Goal: Check status: Check status

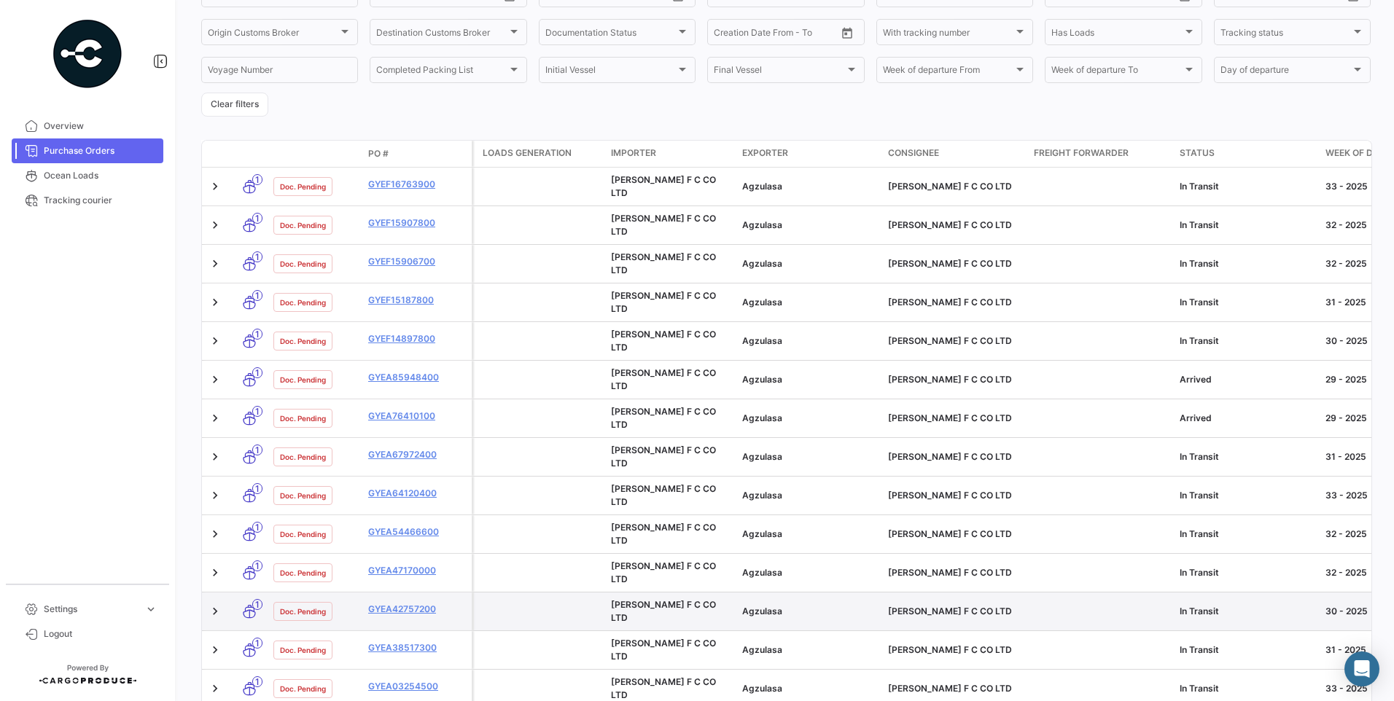
scroll to position [227, 0]
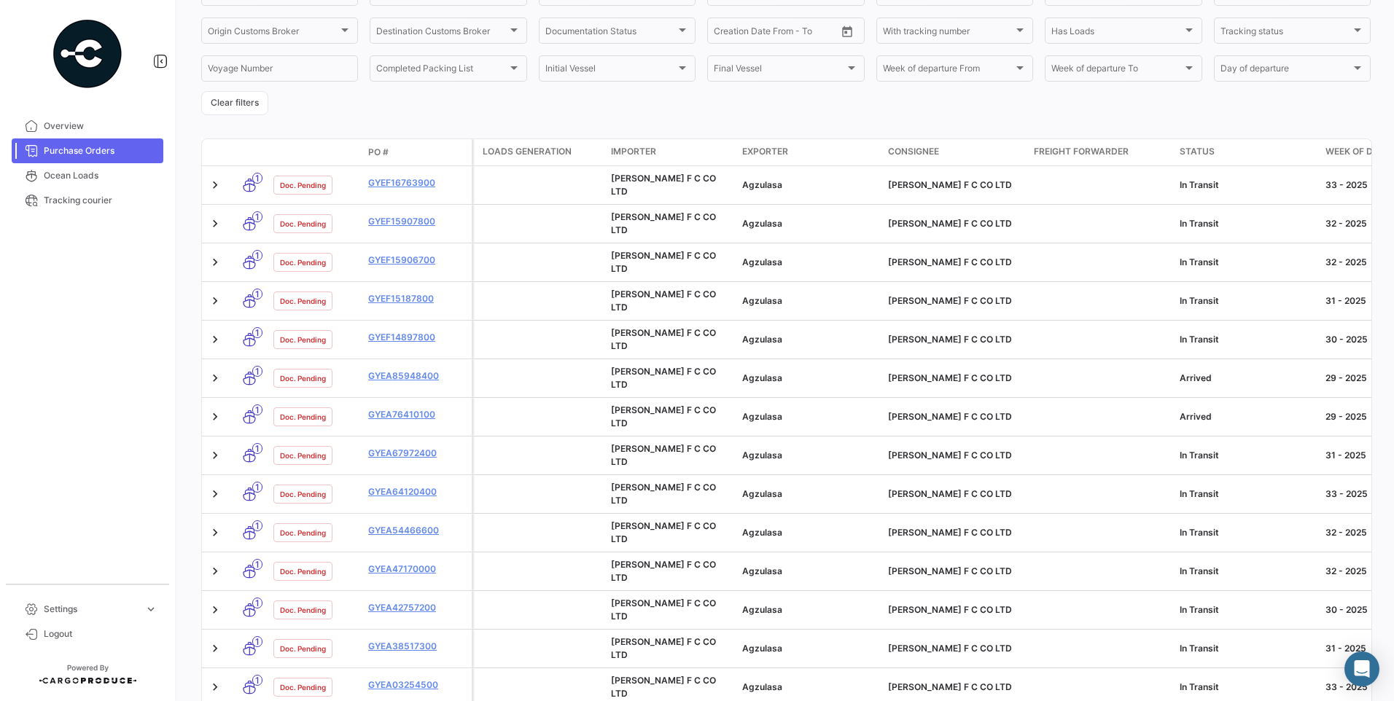
click at [1341, 153] on span "Week of departure" at bounding box center [1372, 151] width 93 height 13
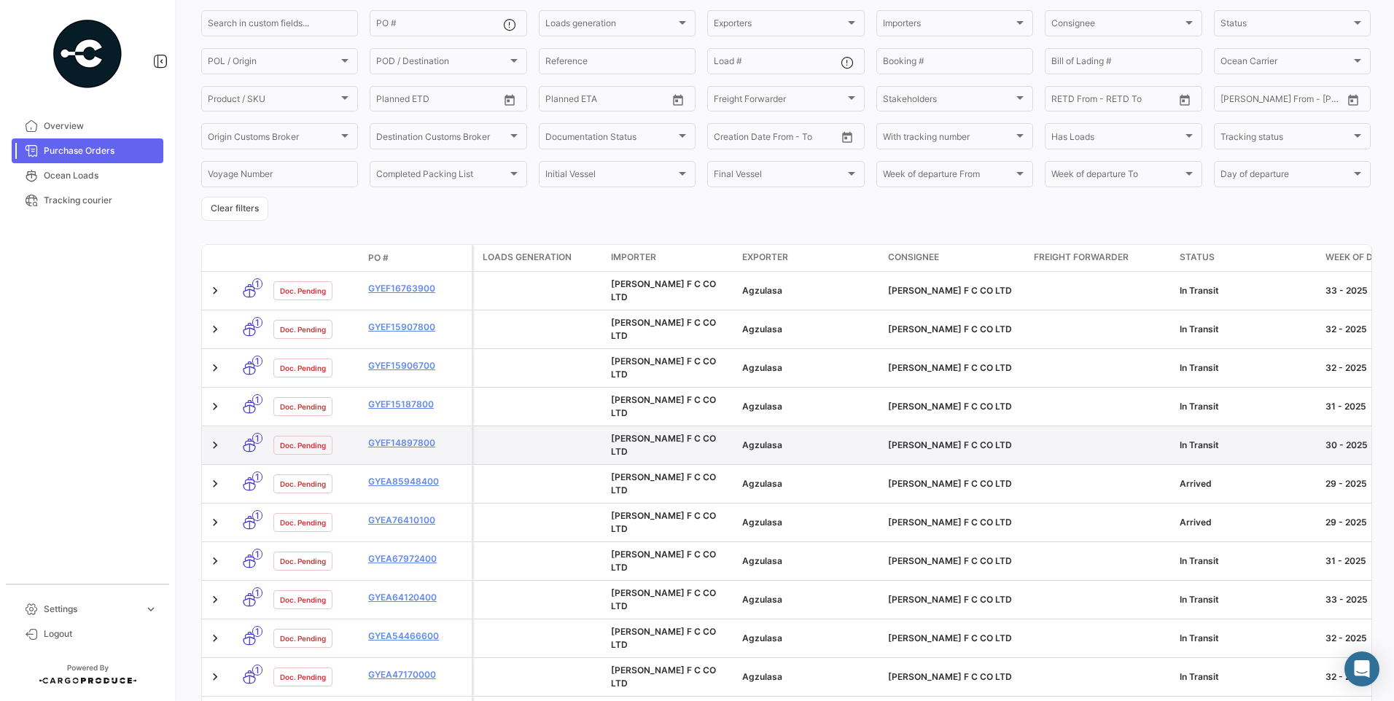
scroll to position [146, 0]
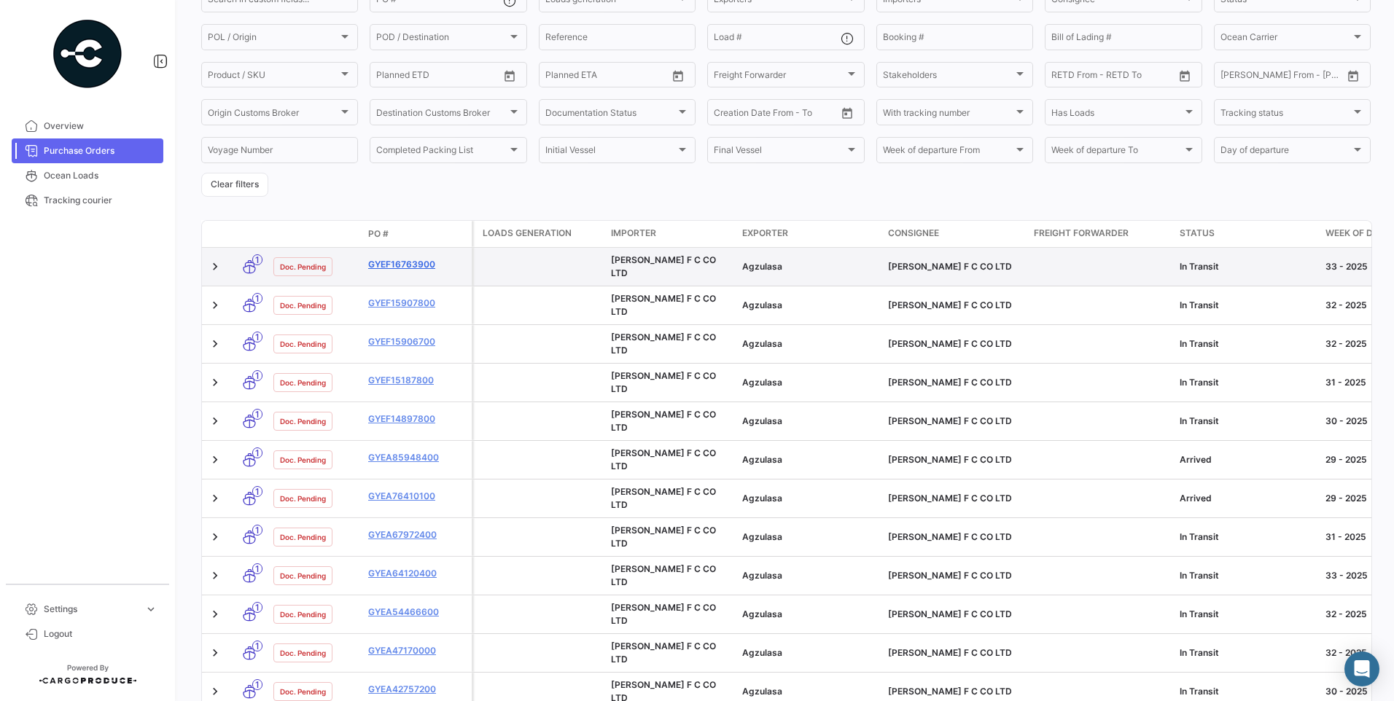
click at [414, 265] on link "GYEF16763900" at bounding box center [417, 264] width 98 height 13
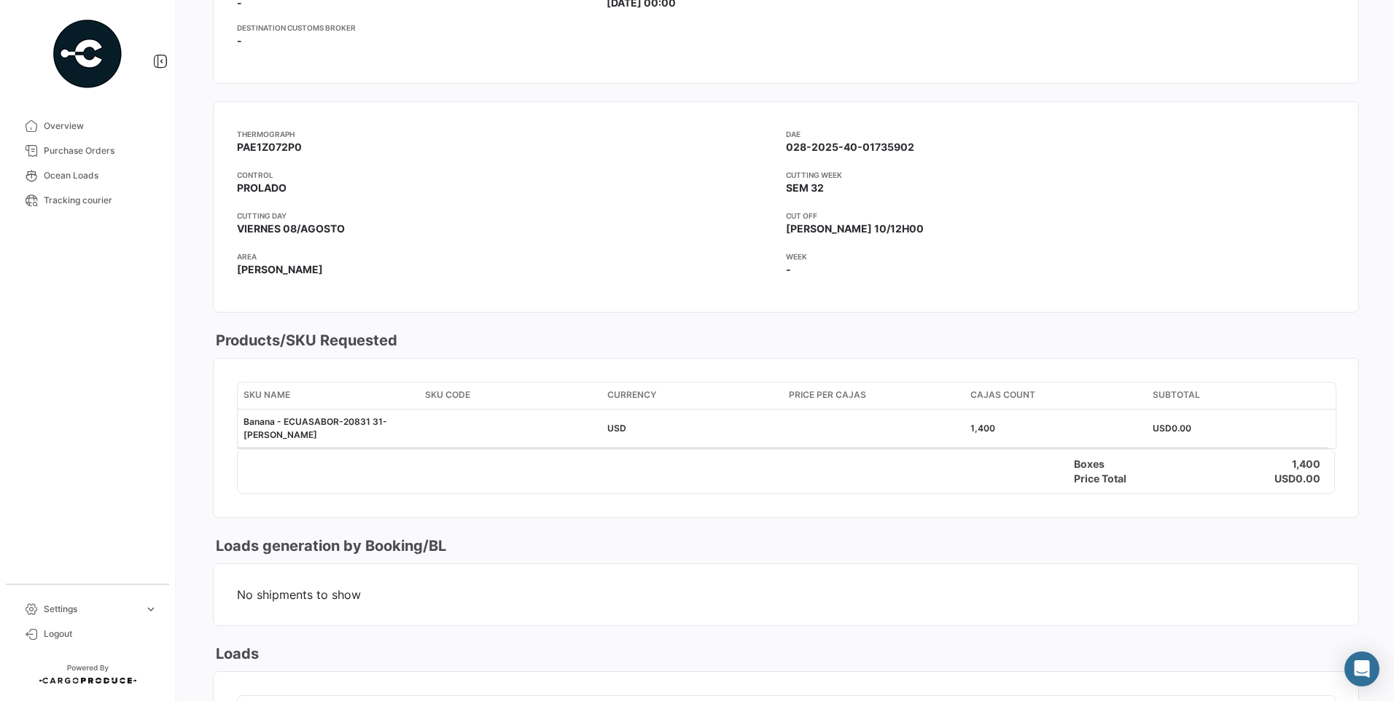
scroll to position [802, 0]
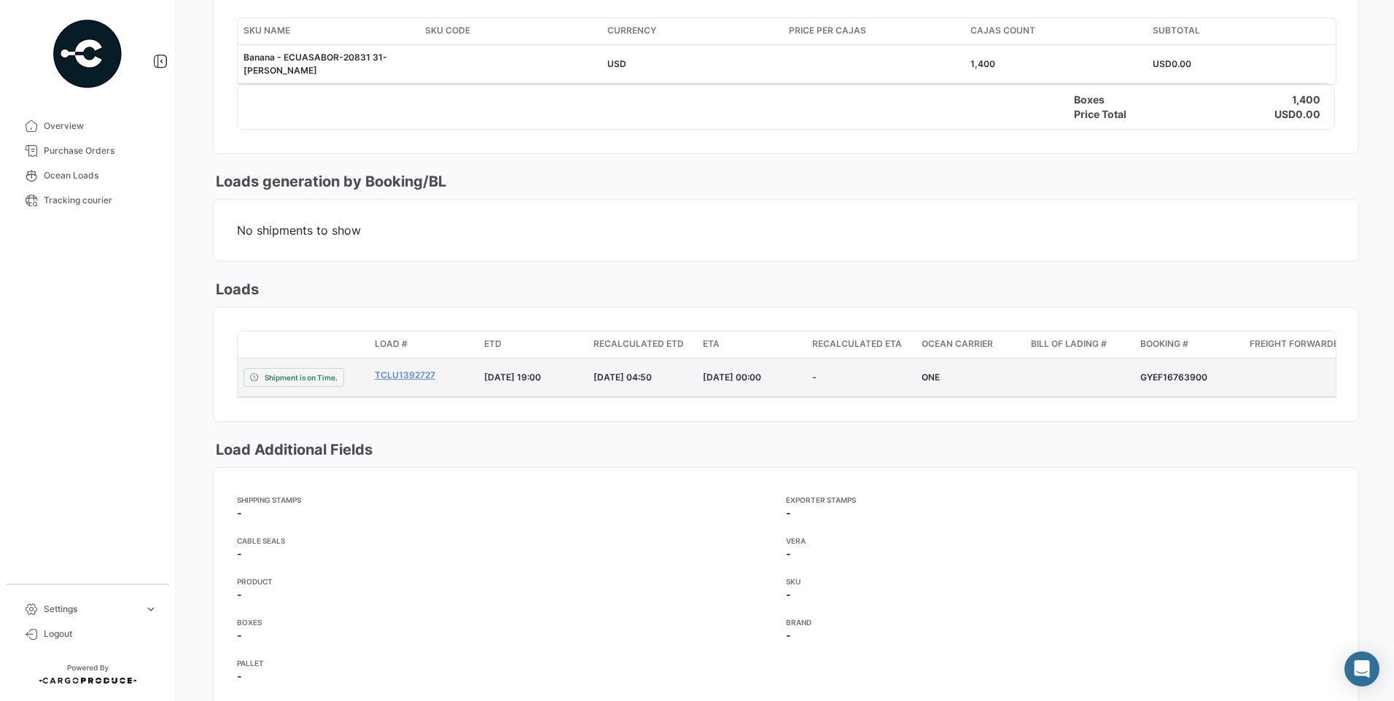
drag, startPoint x: 1137, startPoint y: 379, endPoint x: 1206, endPoint y: 380, distance: 68.5
click at [1206, 380] on datatable-body-cell "GYEF16763900" at bounding box center [1189, 378] width 109 height 38
copy div "GYEF16763900"
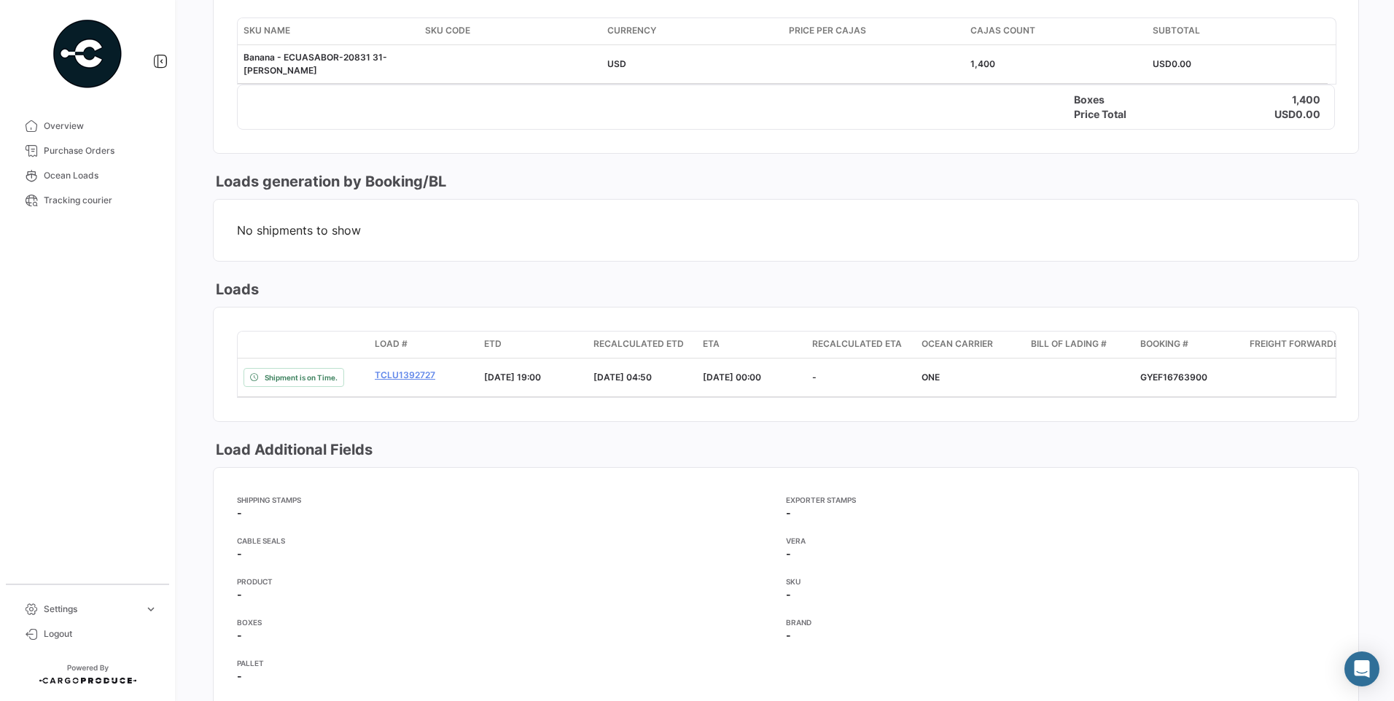
click at [176, 701] on html "Overview Purchase Orders Ocean Loads Tracking courier Settings expand_more Logo…" at bounding box center [697, 350] width 1394 height 701
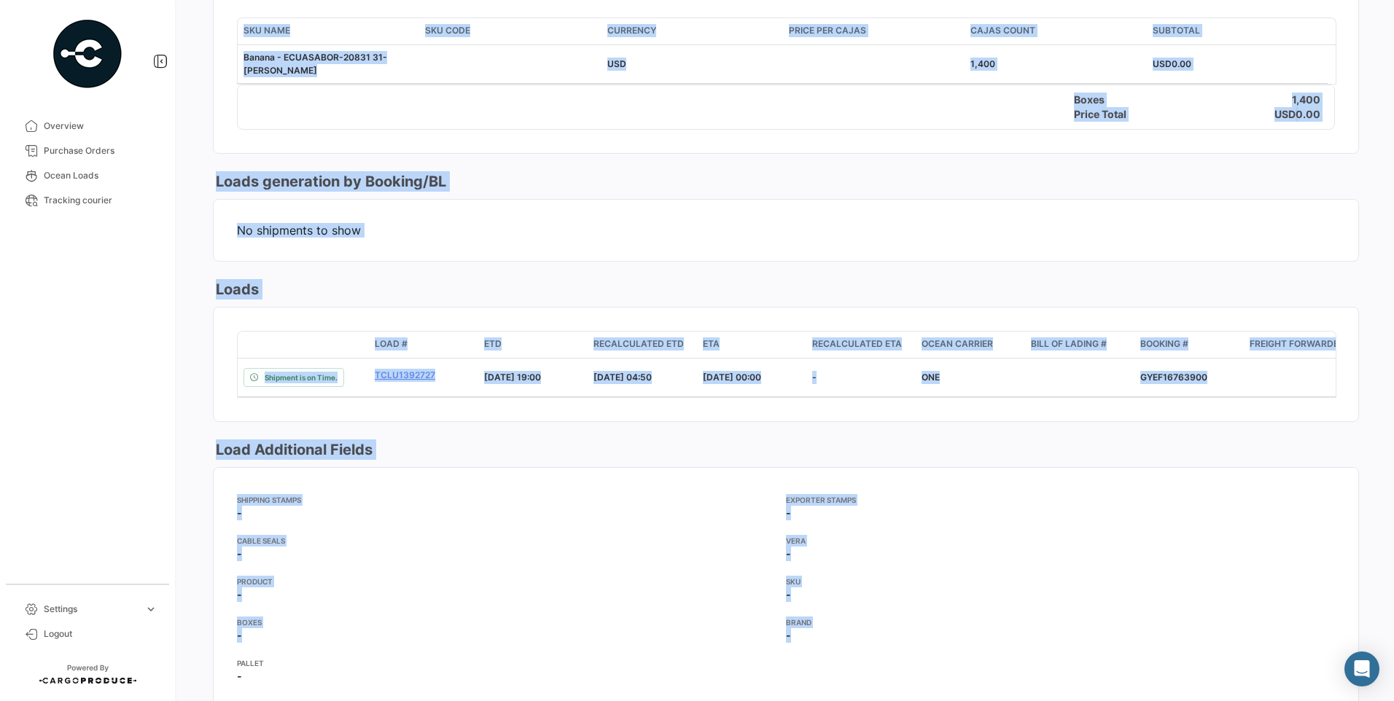
click at [532, 547] on app-card-info-title "CABLE SEALS" at bounding box center [511, 541] width 549 height 12
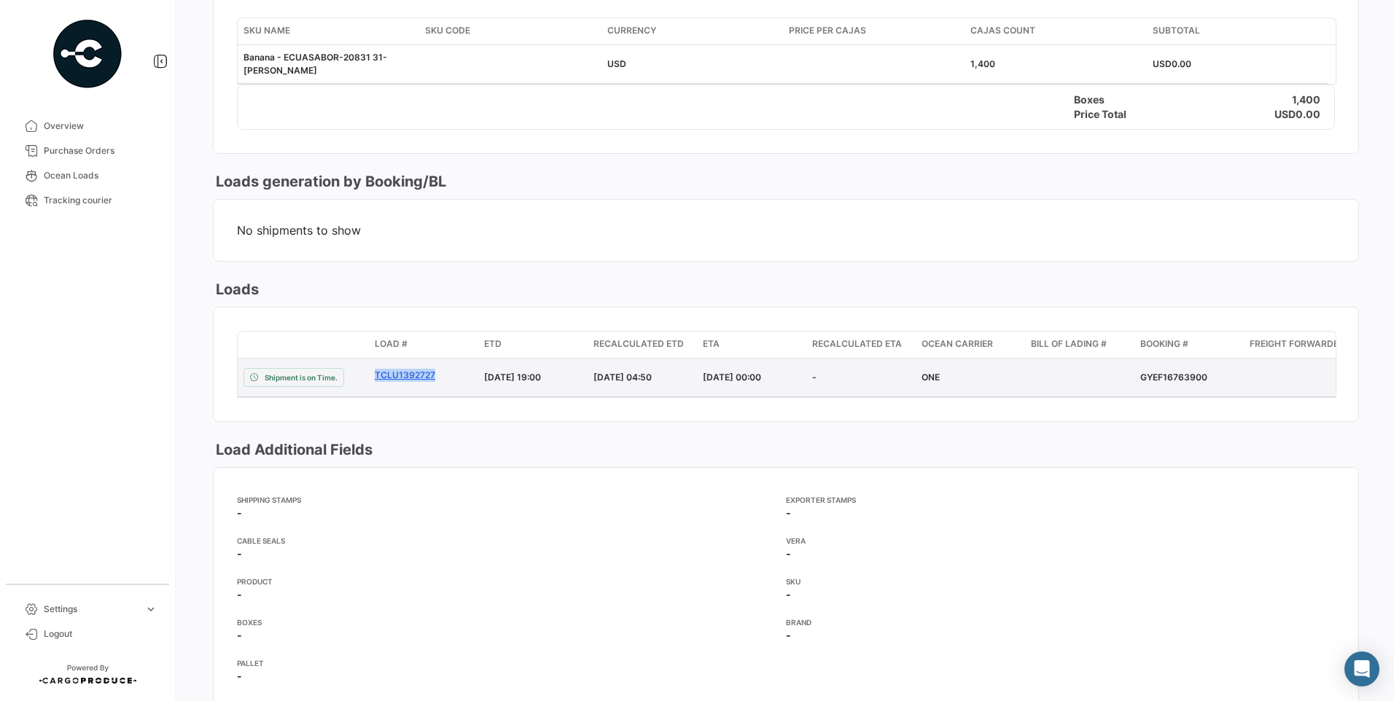
drag, startPoint x: 372, startPoint y: 376, endPoint x: 435, endPoint y: 376, distance: 62.7
click at [435, 376] on datatable-body-cell "TCLU1392727" at bounding box center [423, 378] width 109 height 38
copy link "TCLU1392727"
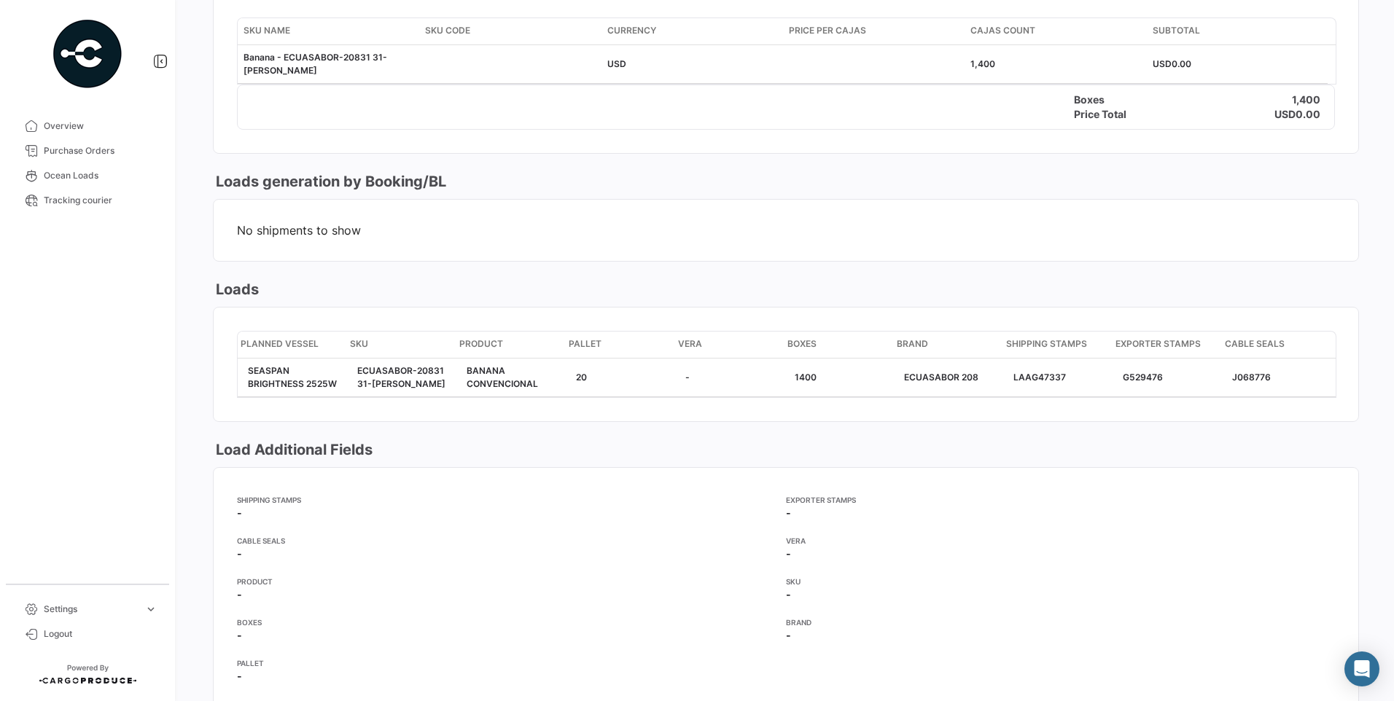
scroll to position [0, 0]
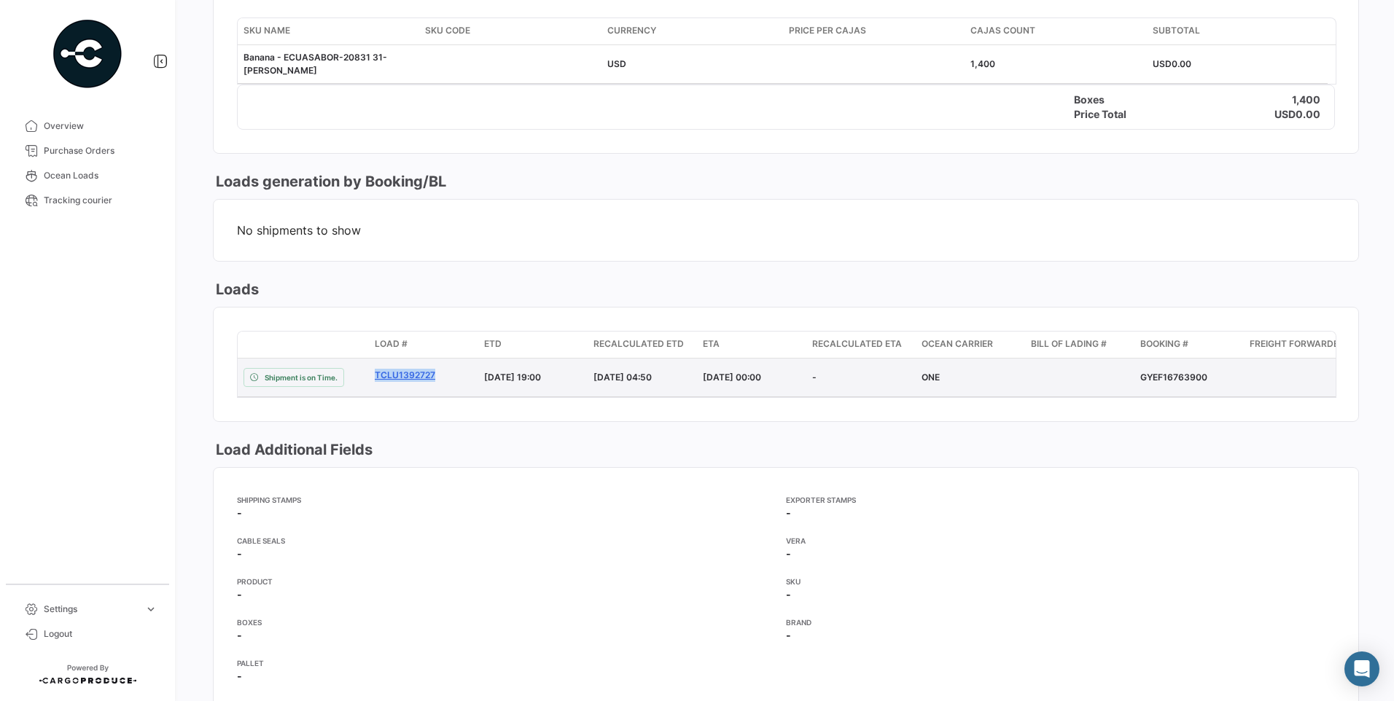
copy link "TCLU1392727"
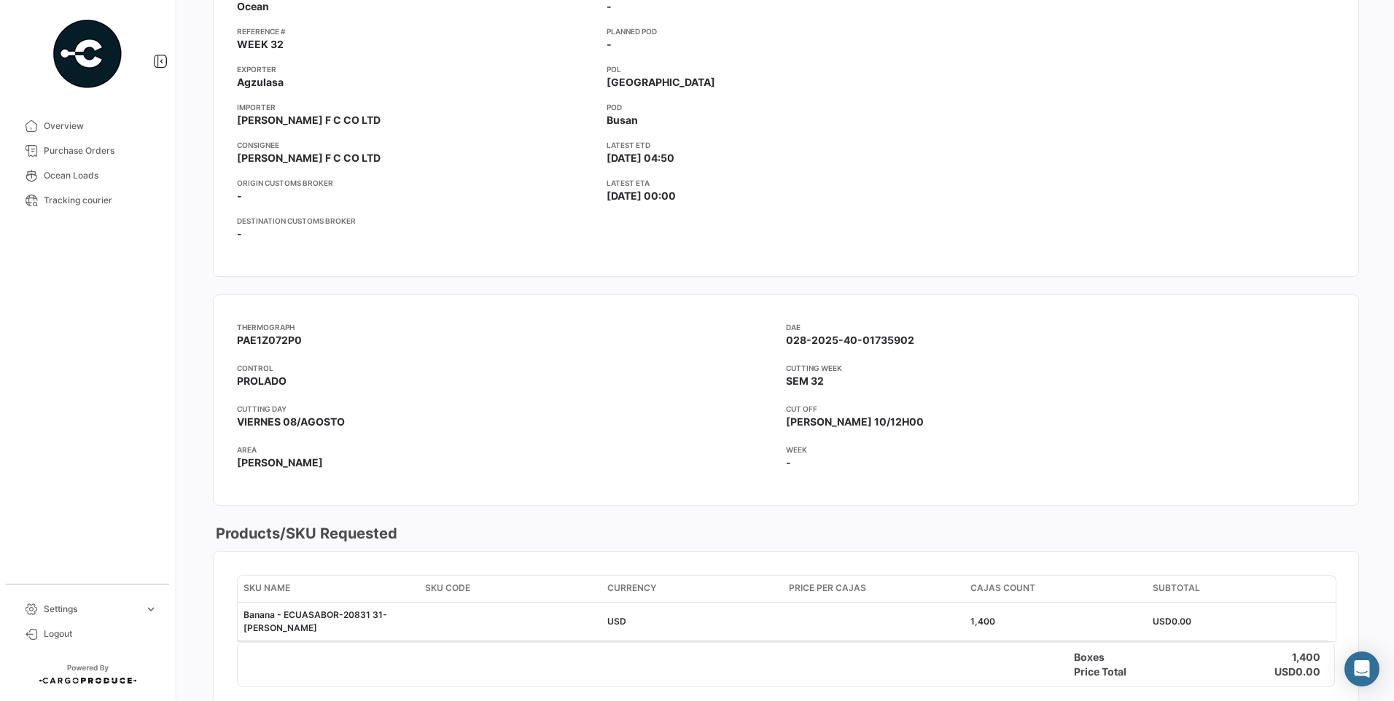
scroll to position [219, 0]
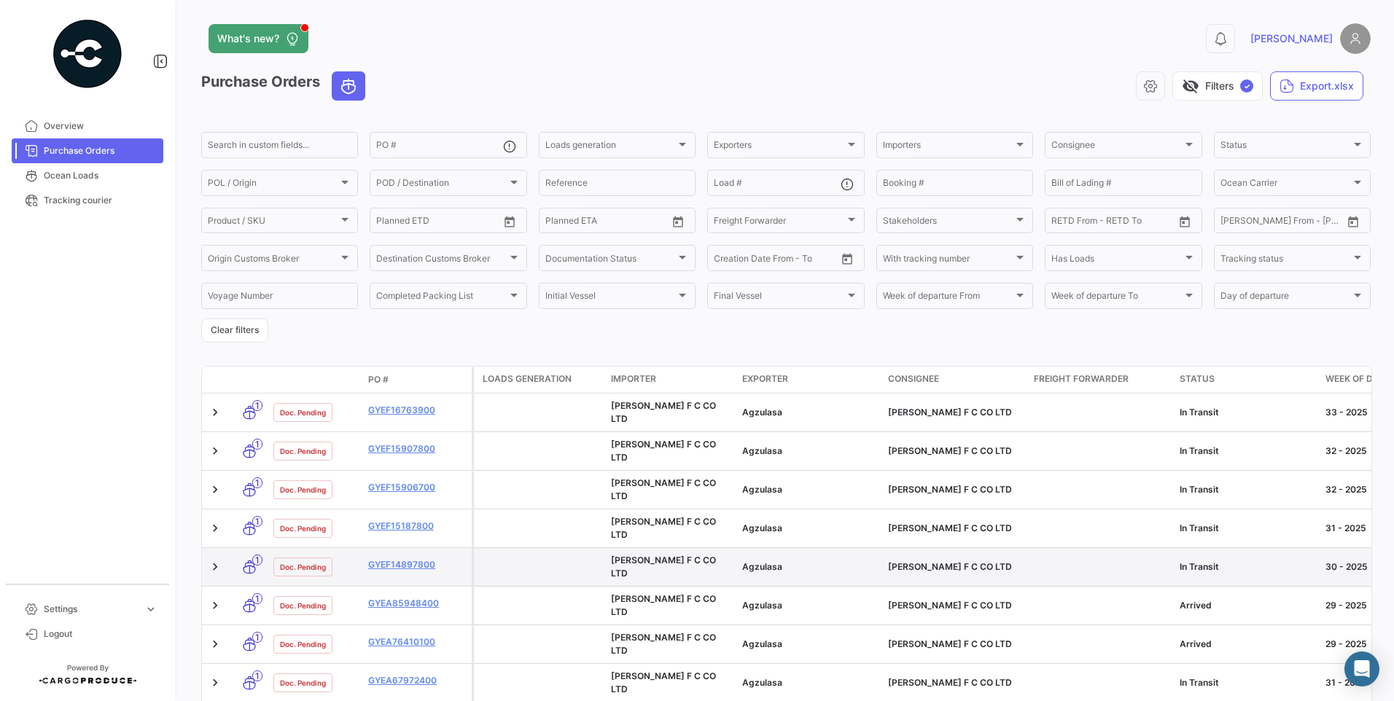
scroll to position [73, 0]
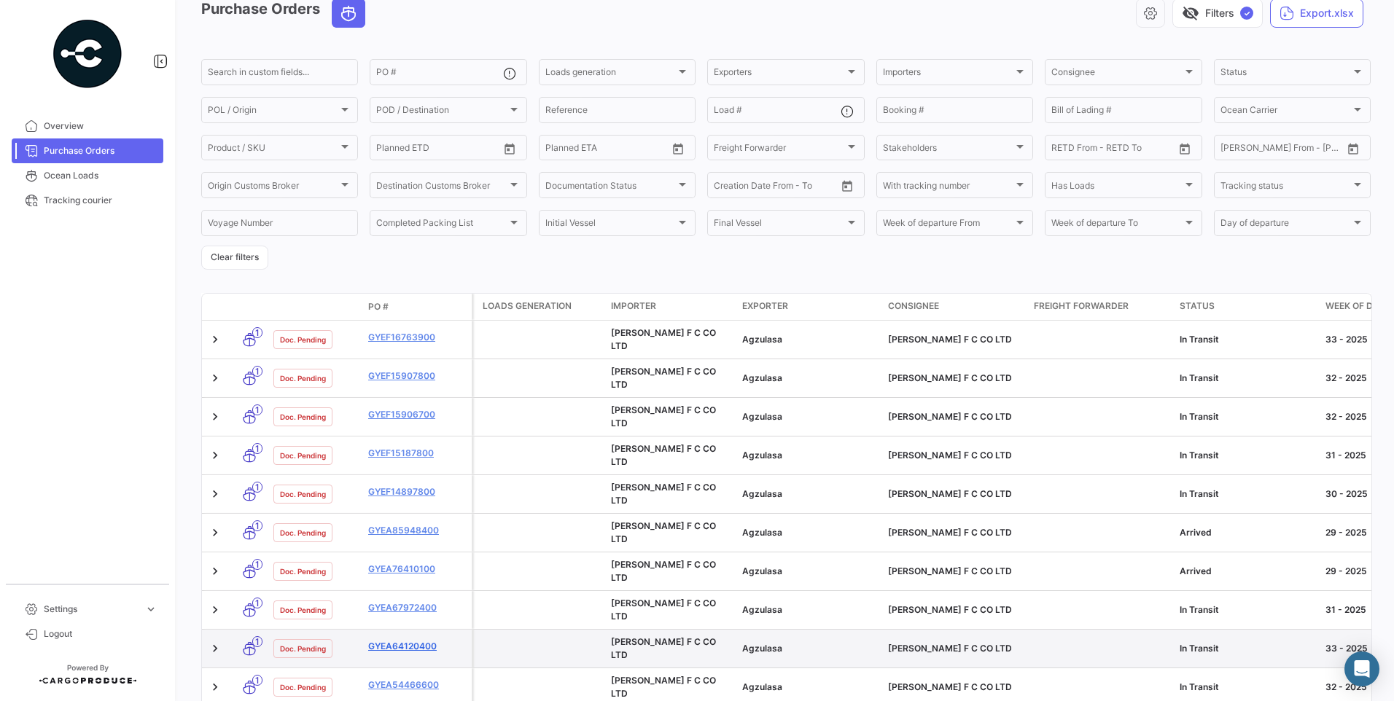
click at [402, 640] on link "GYEA64120400" at bounding box center [417, 646] width 98 height 13
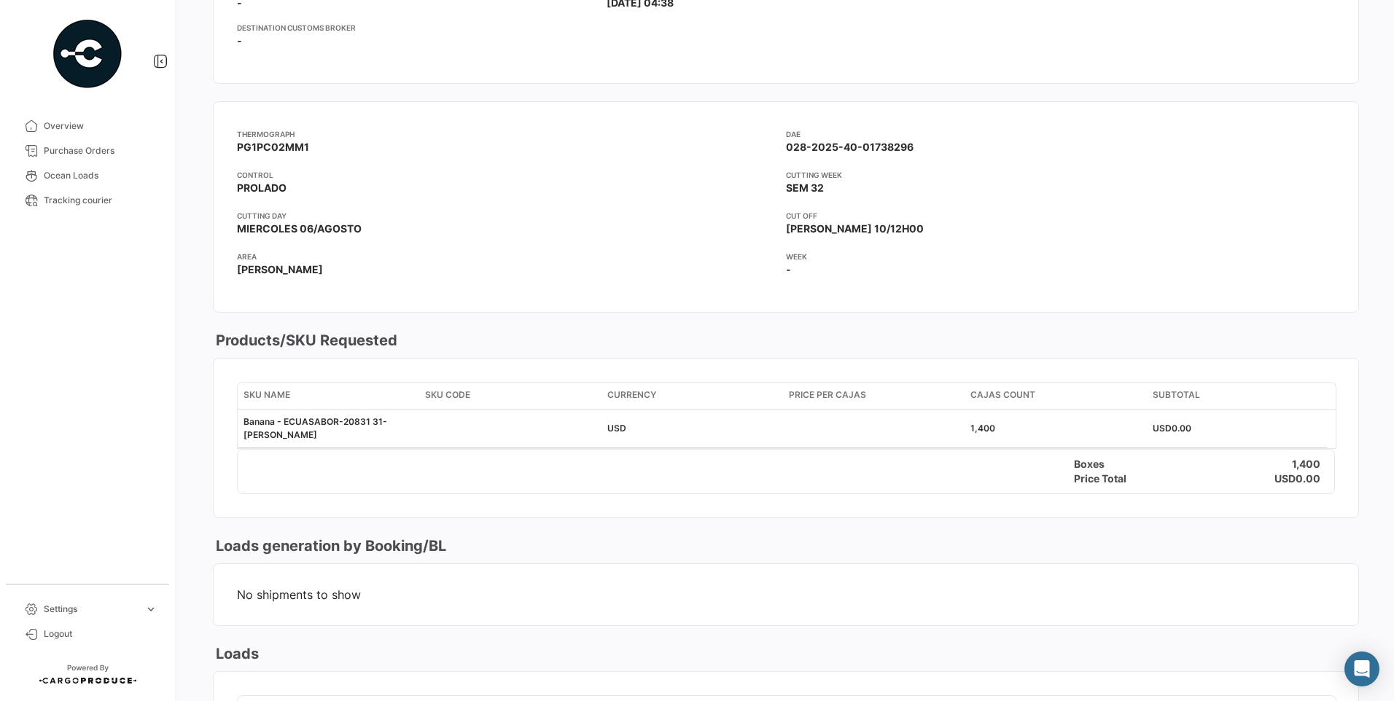
scroll to position [729, 0]
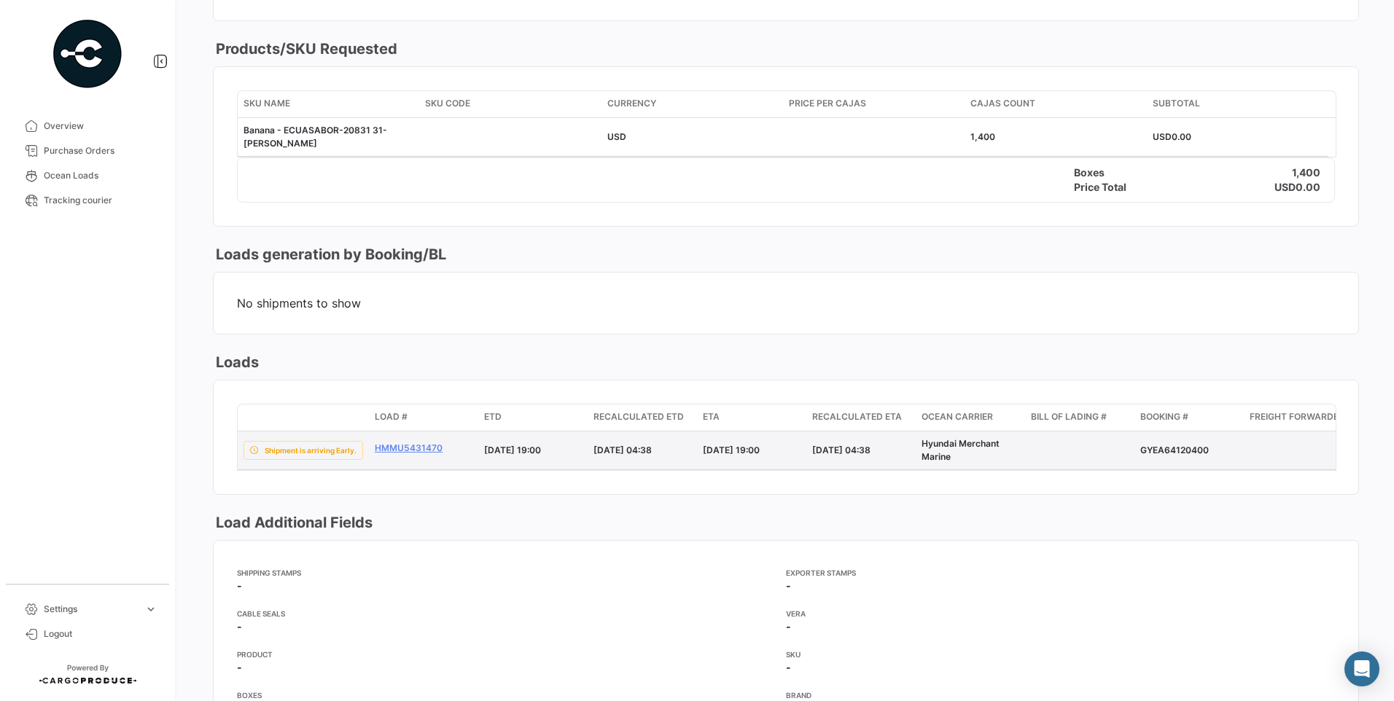
drag, startPoint x: 1139, startPoint y: 453, endPoint x: 1219, endPoint y: 448, distance: 80.4
click at [1219, 448] on datatable-body-cell "GYEA64120400" at bounding box center [1189, 451] width 109 height 38
copy div "GYEA64120400"
drag, startPoint x: 370, startPoint y: 454, endPoint x: 443, endPoint y: 451, distance: 73.0
click at [443, 451] on datatable-body-cell "HMMU5431470" at bounding box center [423, 451] width 109 height 38
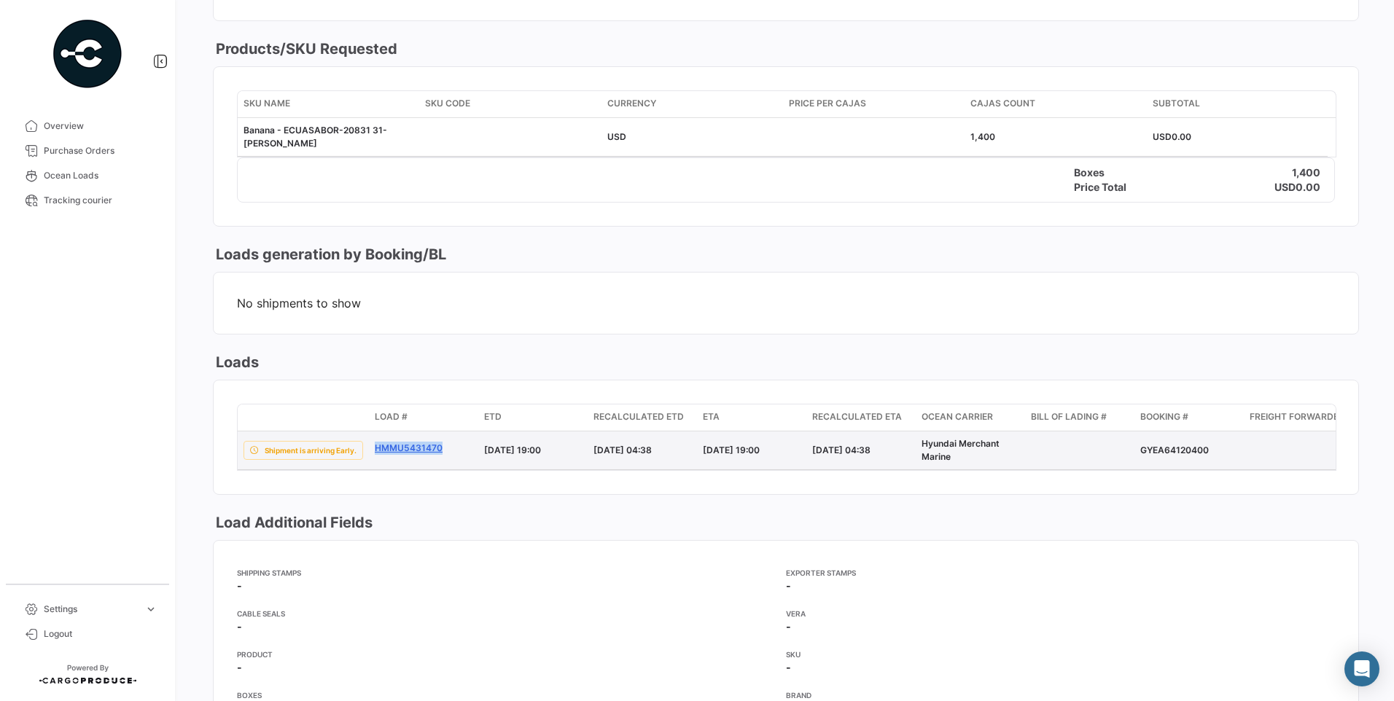
copy link "HMMU5431470"
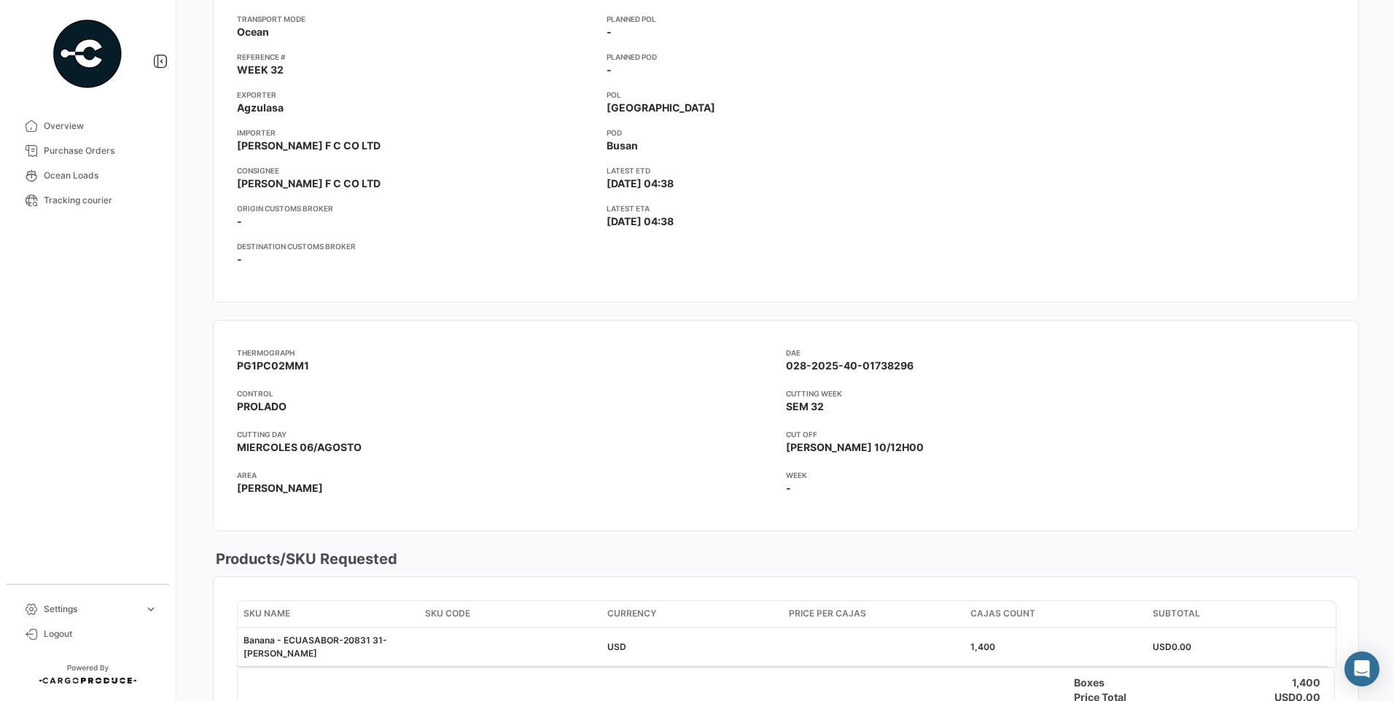
scroll to position [437, 0]
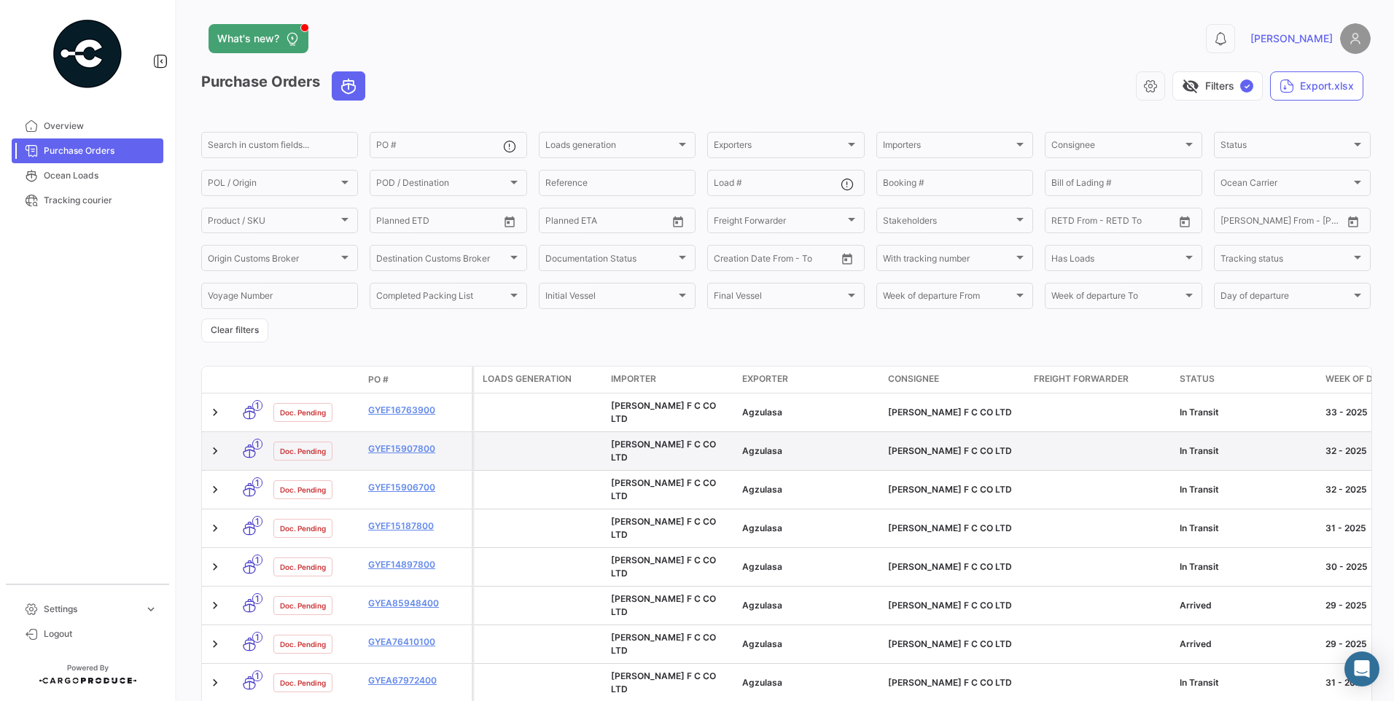
scroll to position [227, 0]
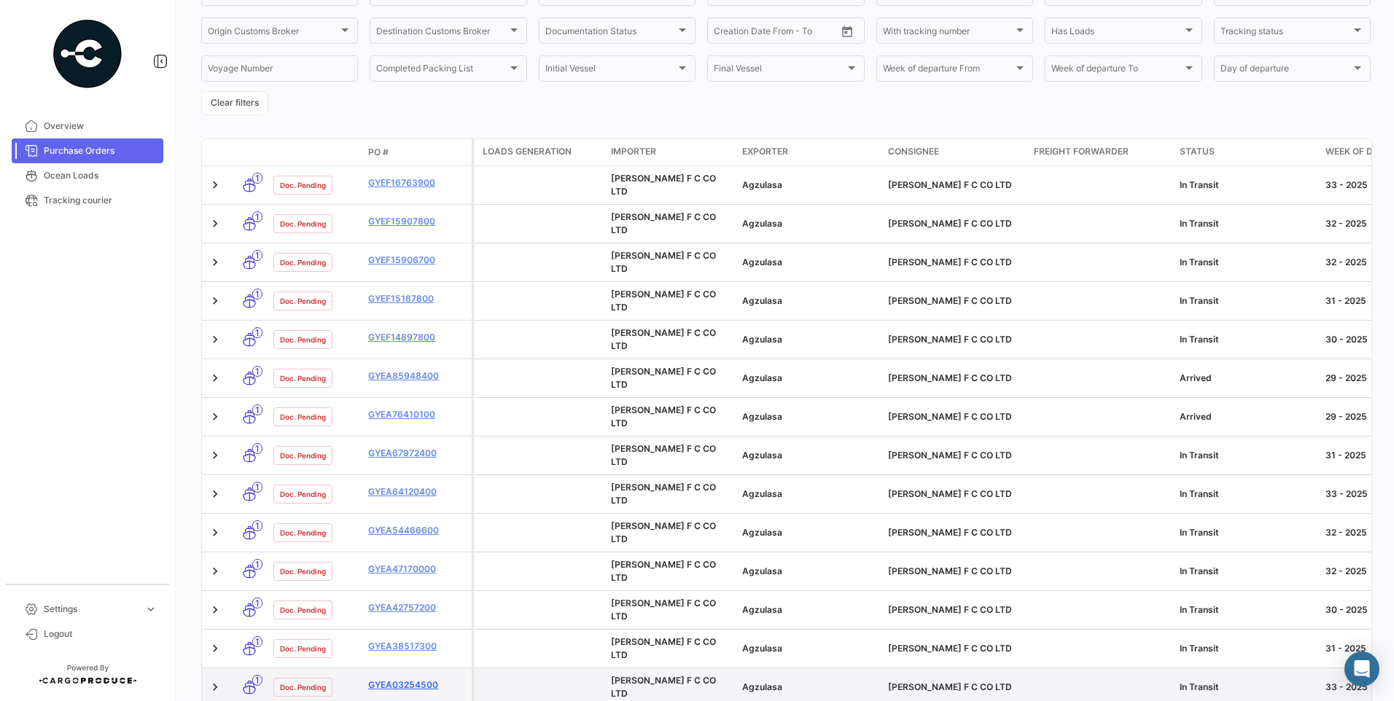
click at [395, 679] on link "GYEA03254500" at bounding box center [417, 685] width 98 height 13
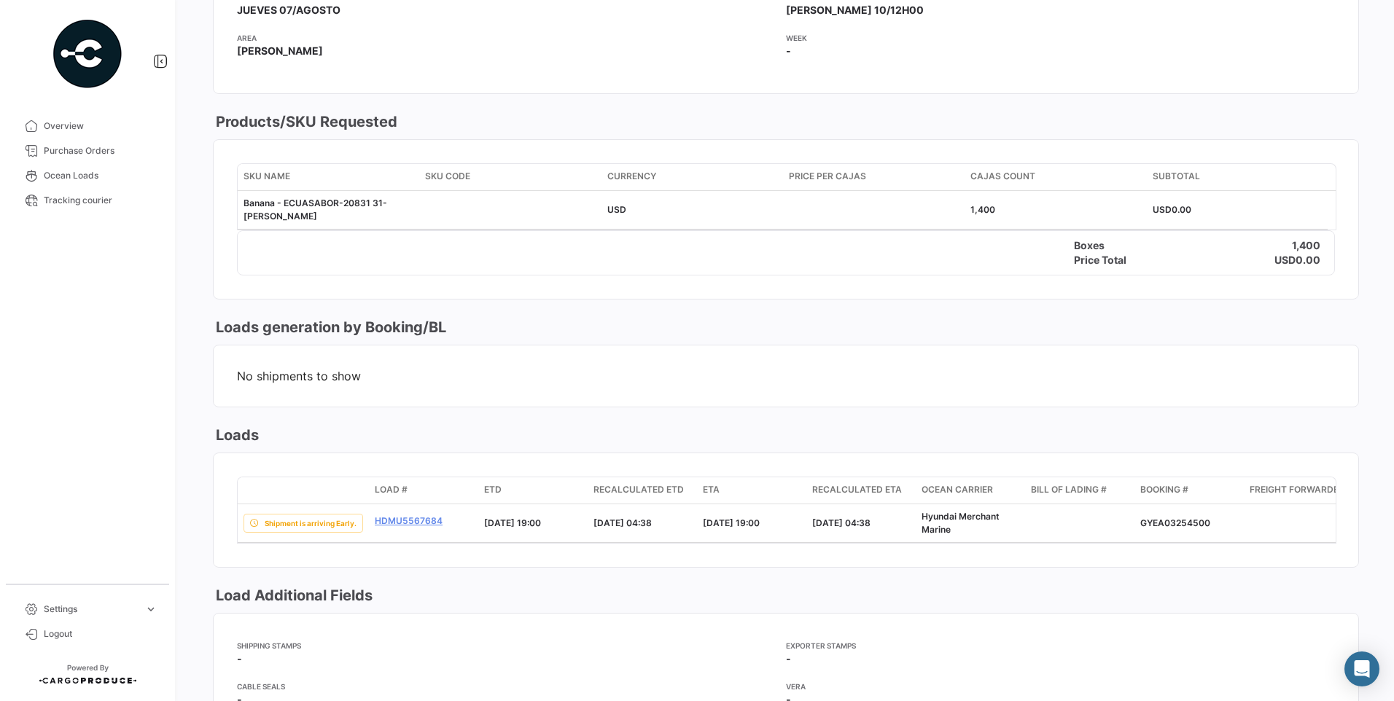
scroll to position [729, 0]
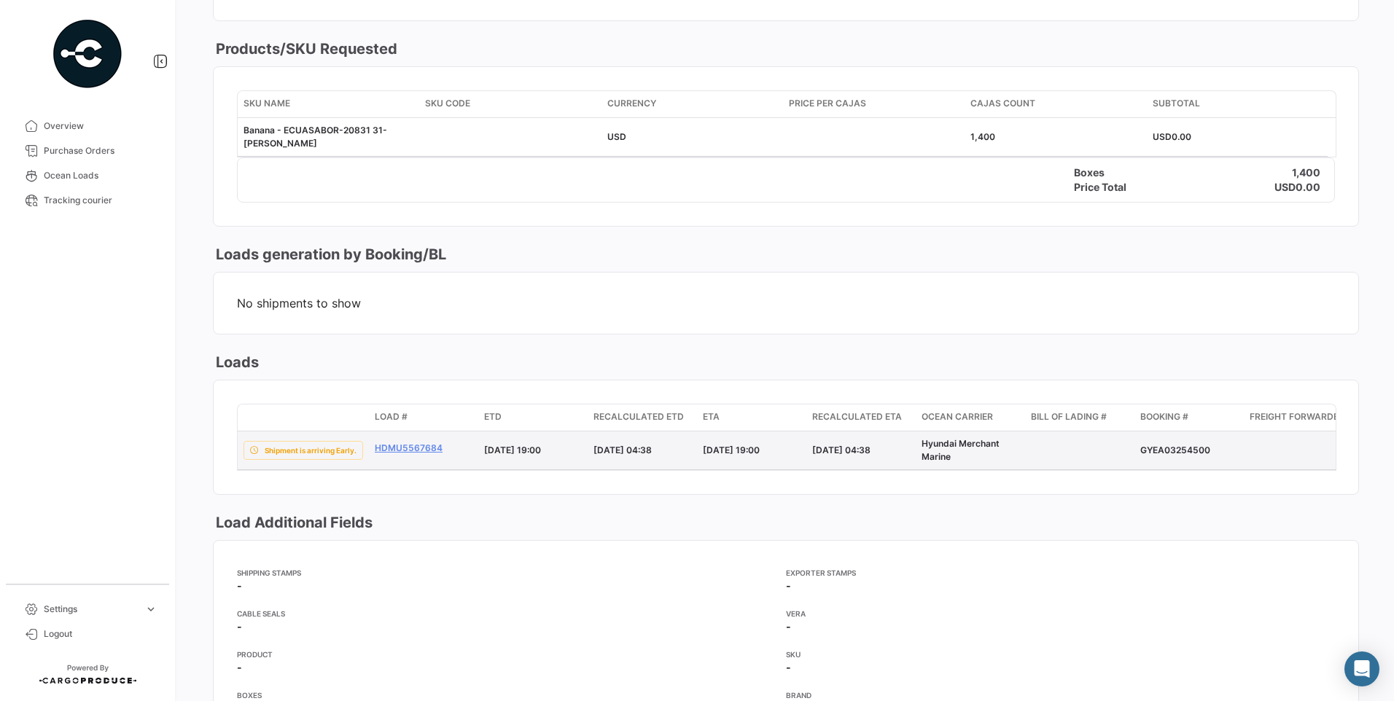
drag, startPoint x: 1138, startPoint y: 452, endPoint x: 1208, endPoint y: 447, distance: 70.2
click at [1208, 447] on datatable-body-cell "GYEA03254500" at bounding box center [1189, 451] width 109 height 38
copy div "GYEA03254500"
drag, startPoint x: 370, startPoint y: 447, endPoint x: 442, endPoint y: 448, distance: 72.2
click at [442, 448] on datatable-body-cell "HDMU5567684" at bounding box center [423, 451] width 109 height 38
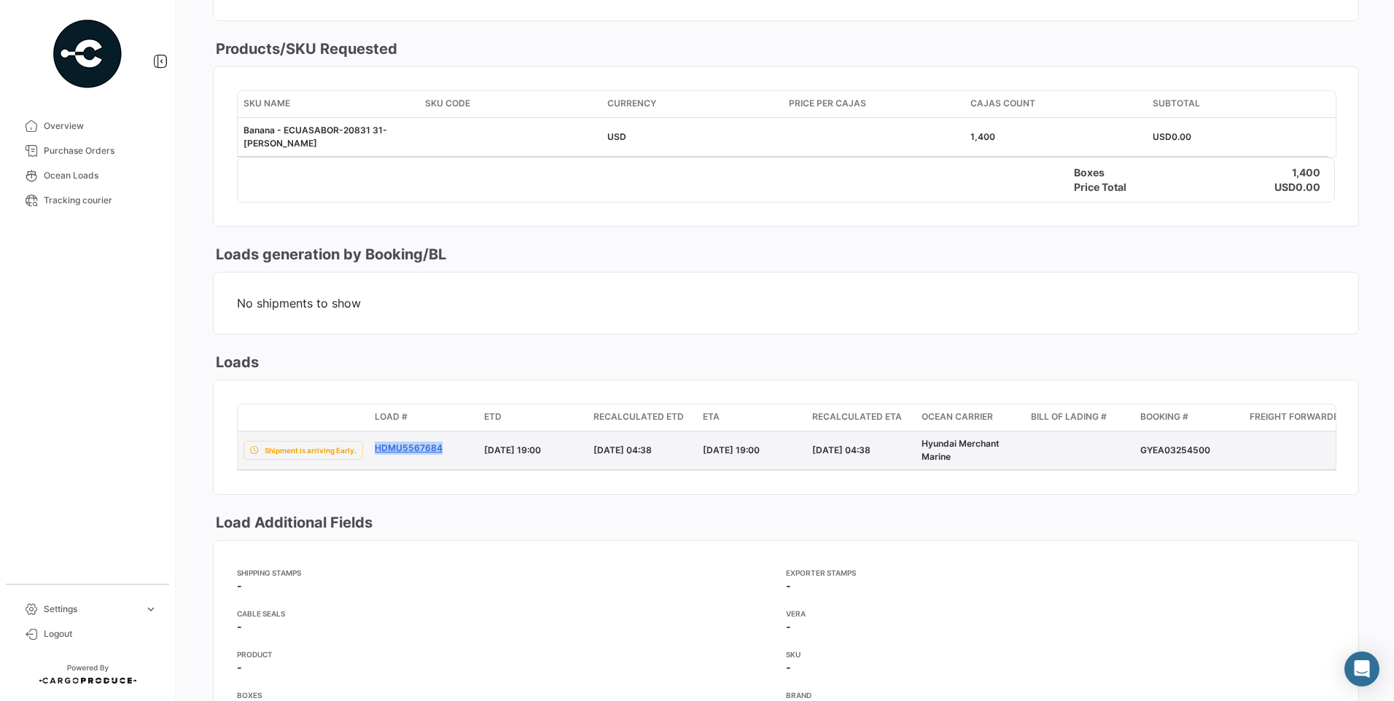
copy link "HDMU5567684"
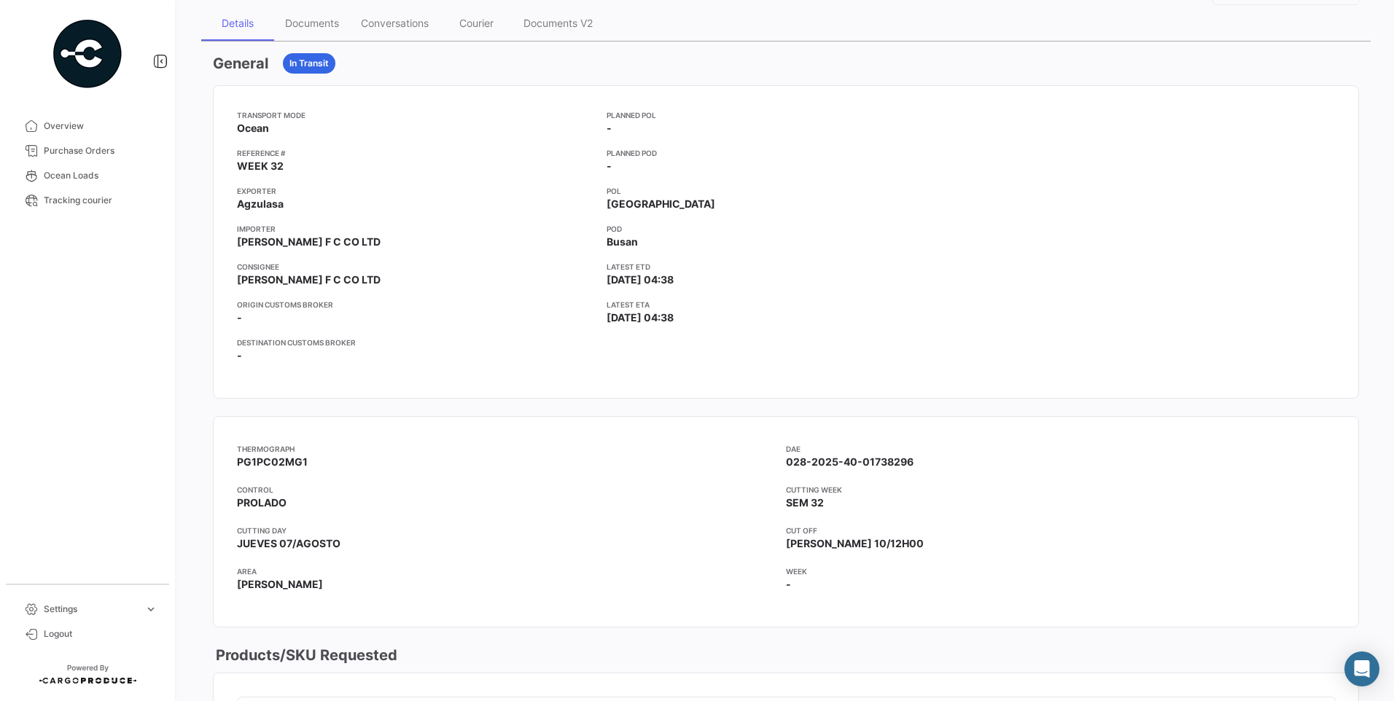
scroll to position [0, 0]
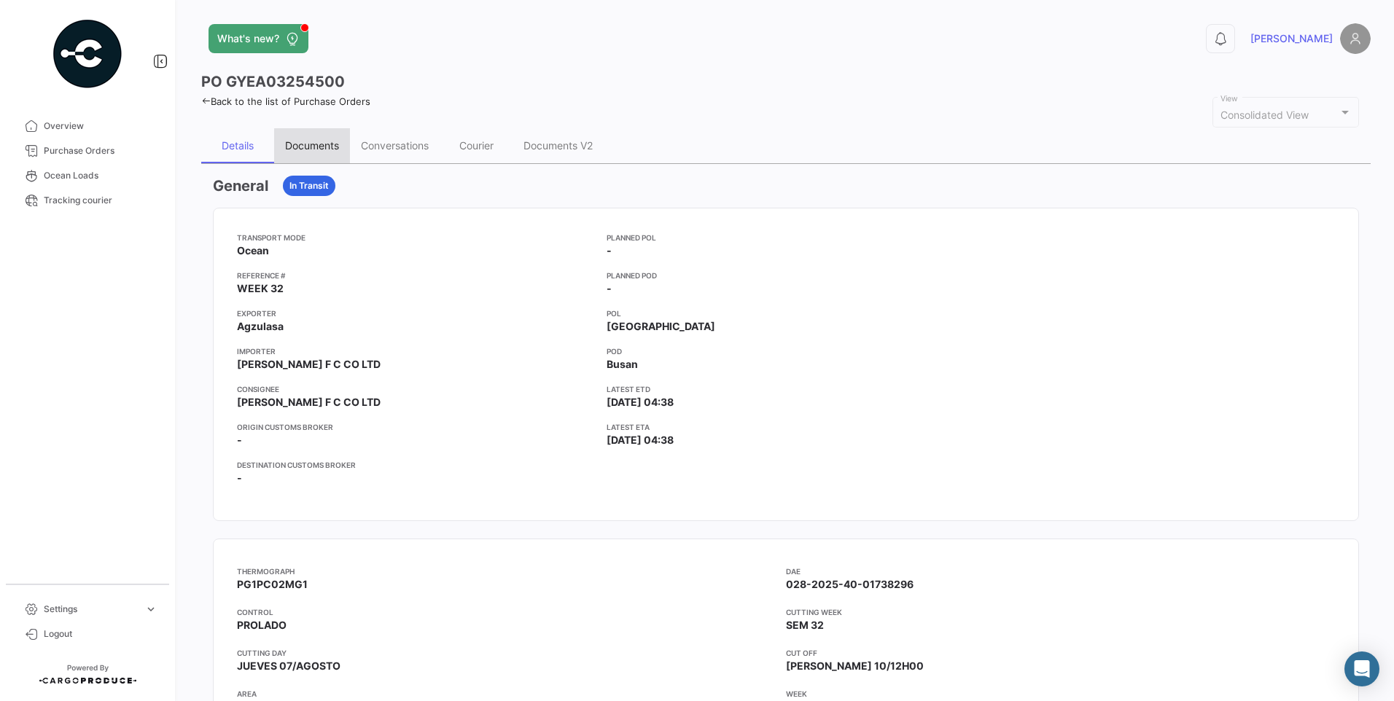
click at [343, 157] on div "Documents" at bounding box center [312, 145] width 76 height 35
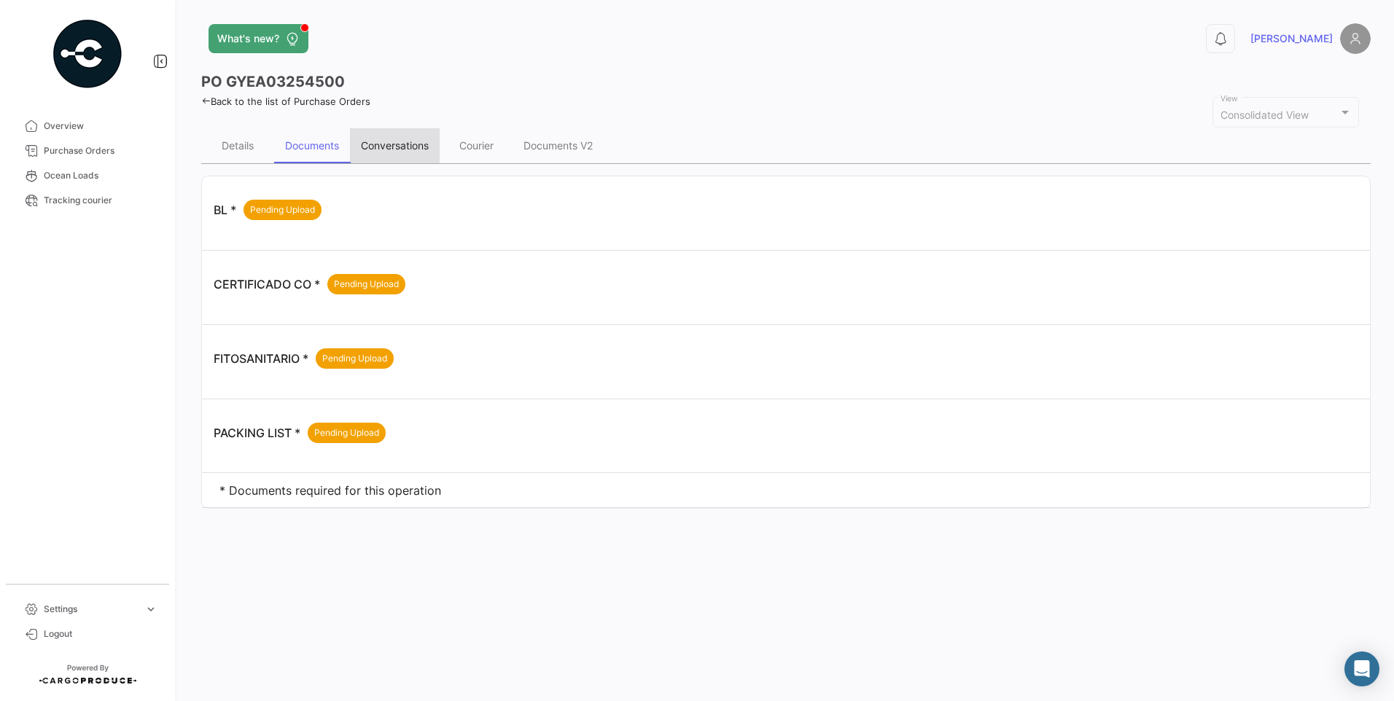
click at [397, 148] on div "Conversations" at bounding box center [395, 145] width 68 height 12
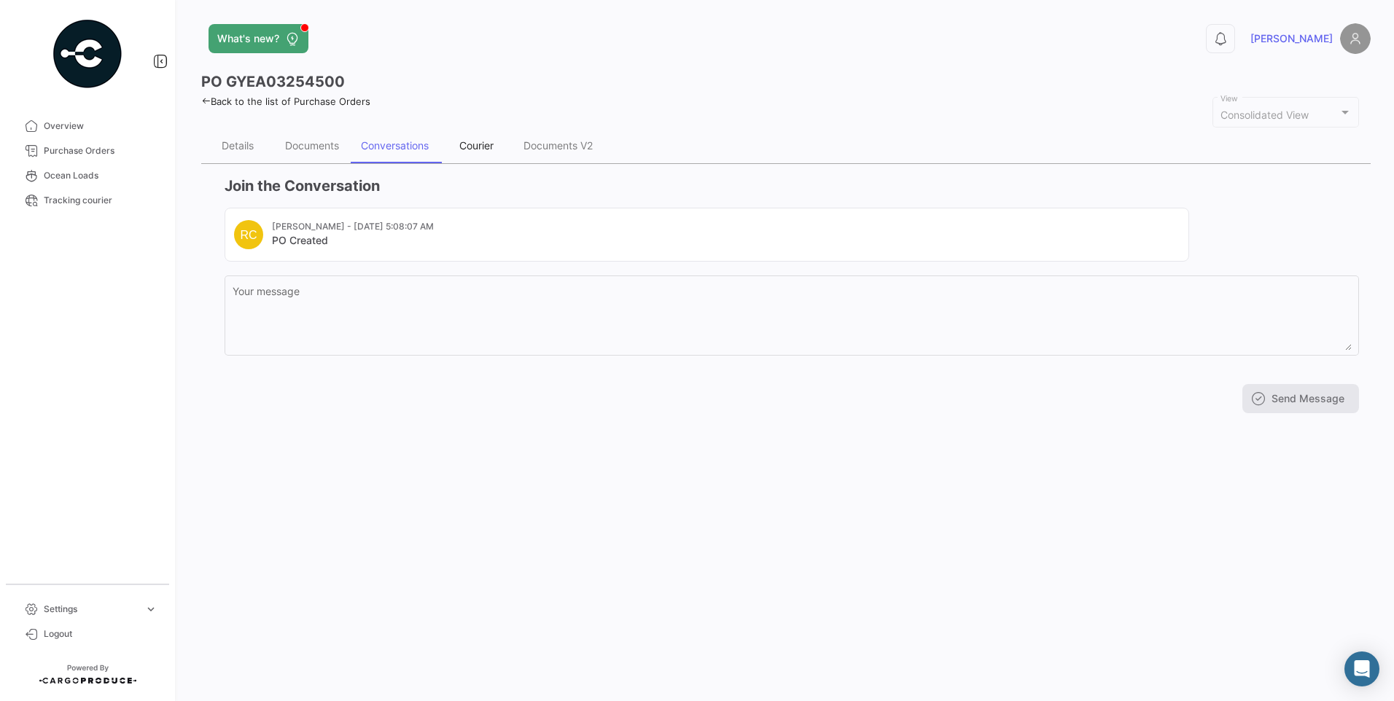
click at [467, 149] on div "Courier" at bounding box center [476, 145] width 34 height 12
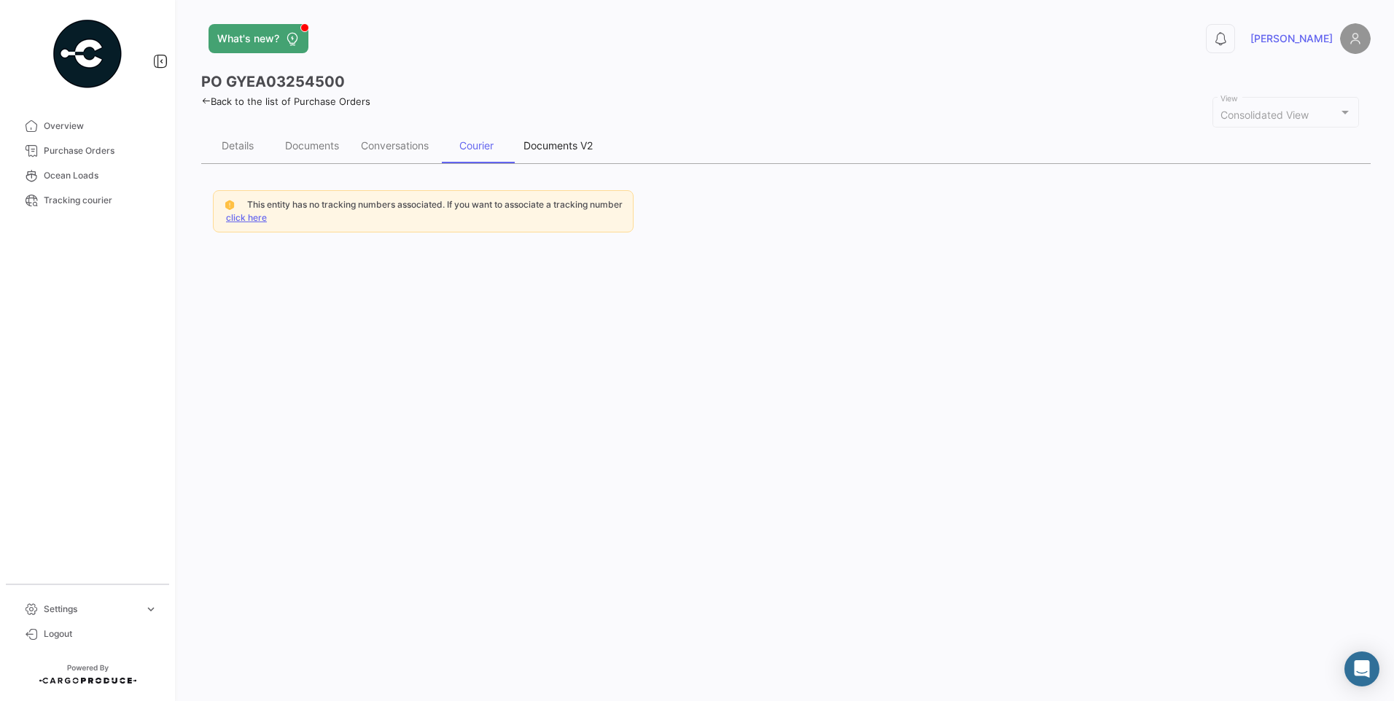
click at [541, 146] on div "Documents V2" at bounding box center [558, 145] width 69 height 12
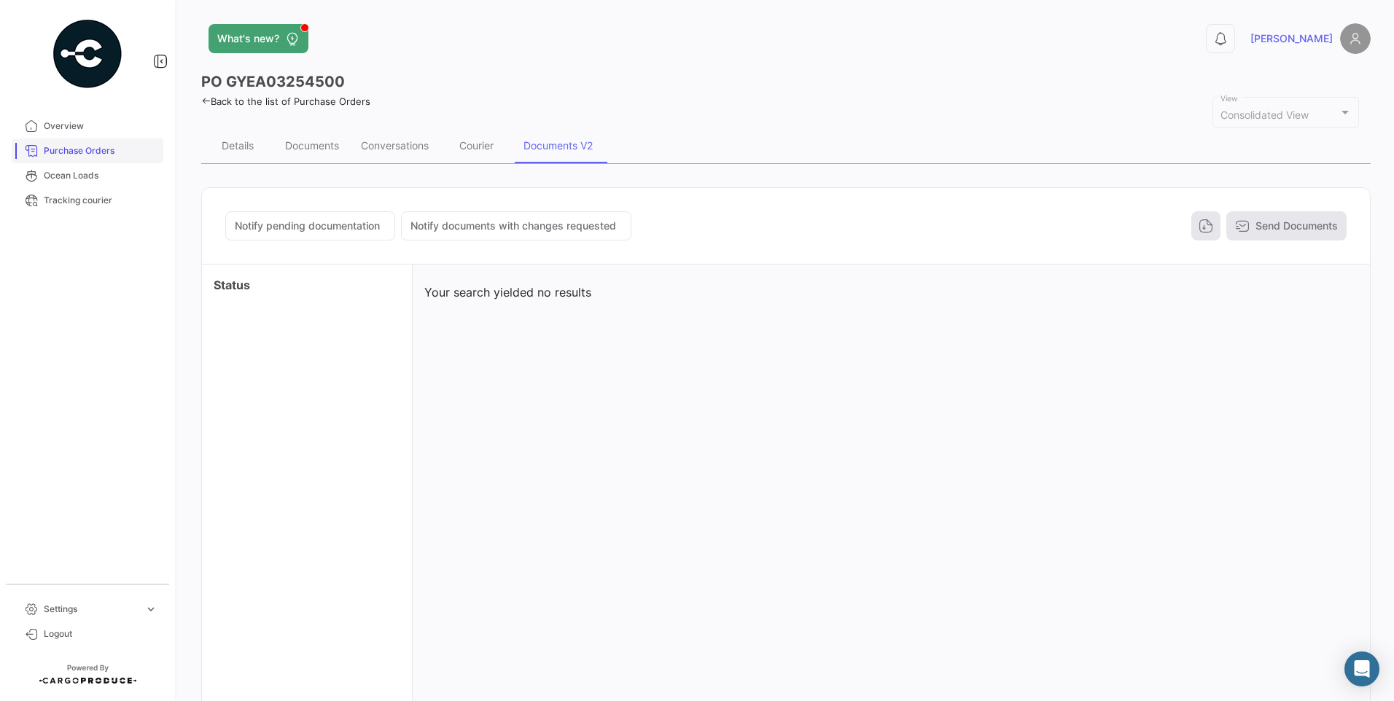
drag, startPoint x: 71, startPoint y: 132, endPoint x: 145, endPoint y: 151, distance: 76.0
click at [71, 132] on span "Overview" at bounding box center [101, 126] width 114 height 13
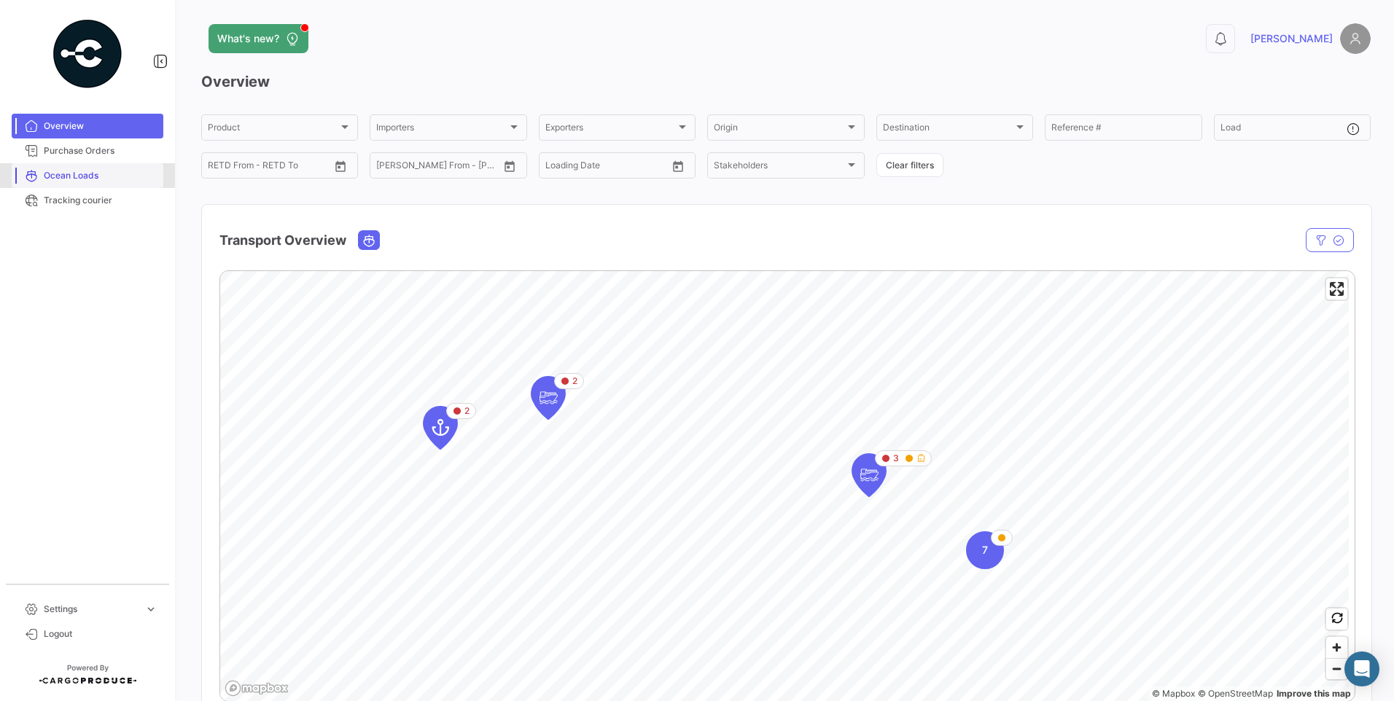
click at [68, 181] on span "Ocean Loads" at bounding box center [101, 175] width 114 height 13
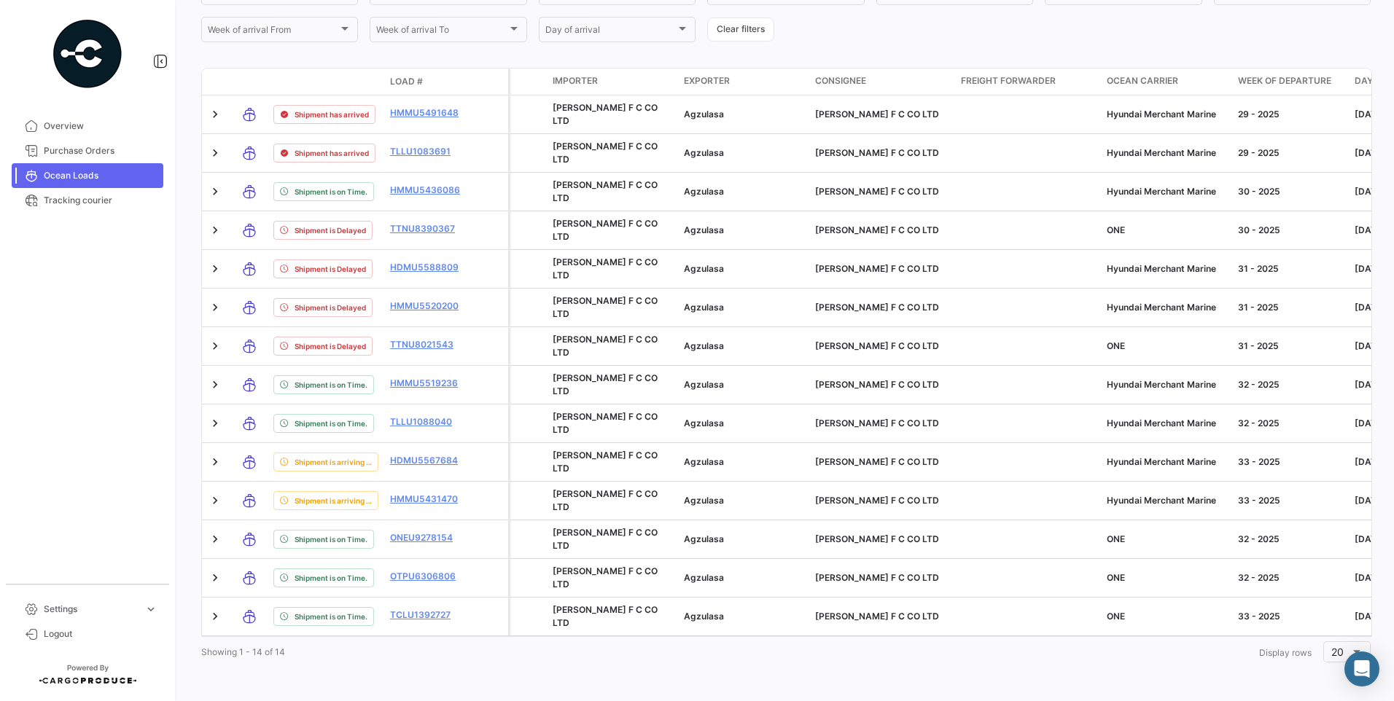
drag, startPoint x: 378, startPoint y: 637, endPoint x: 416, endPoint y: 637, distance: 37.9
click at [416, 637] on datatable-body "Shipment has arrived HMMU5491648 [PERSON_NAME] F C CO LTD [PERSON_NAME] F C CO …" at bounding box center [786, 367] width 1171 height 542
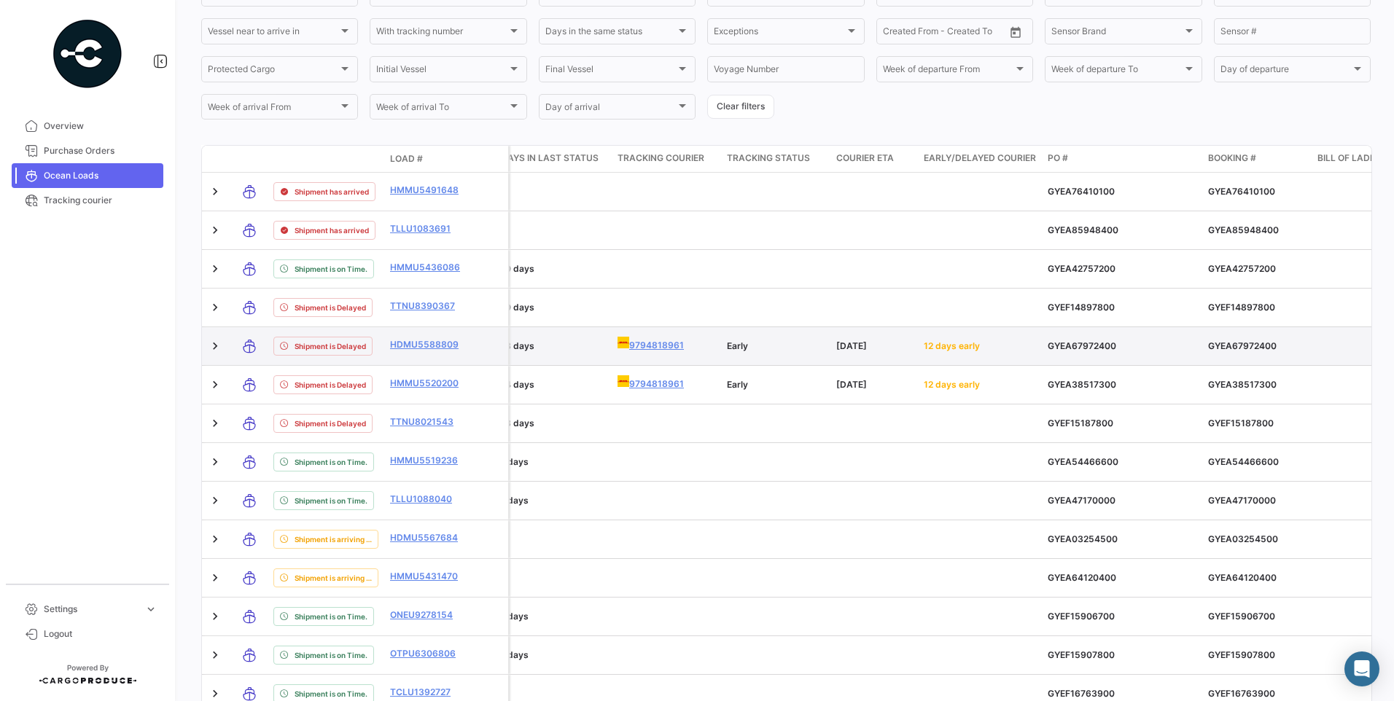
scroll to position [201, 0]
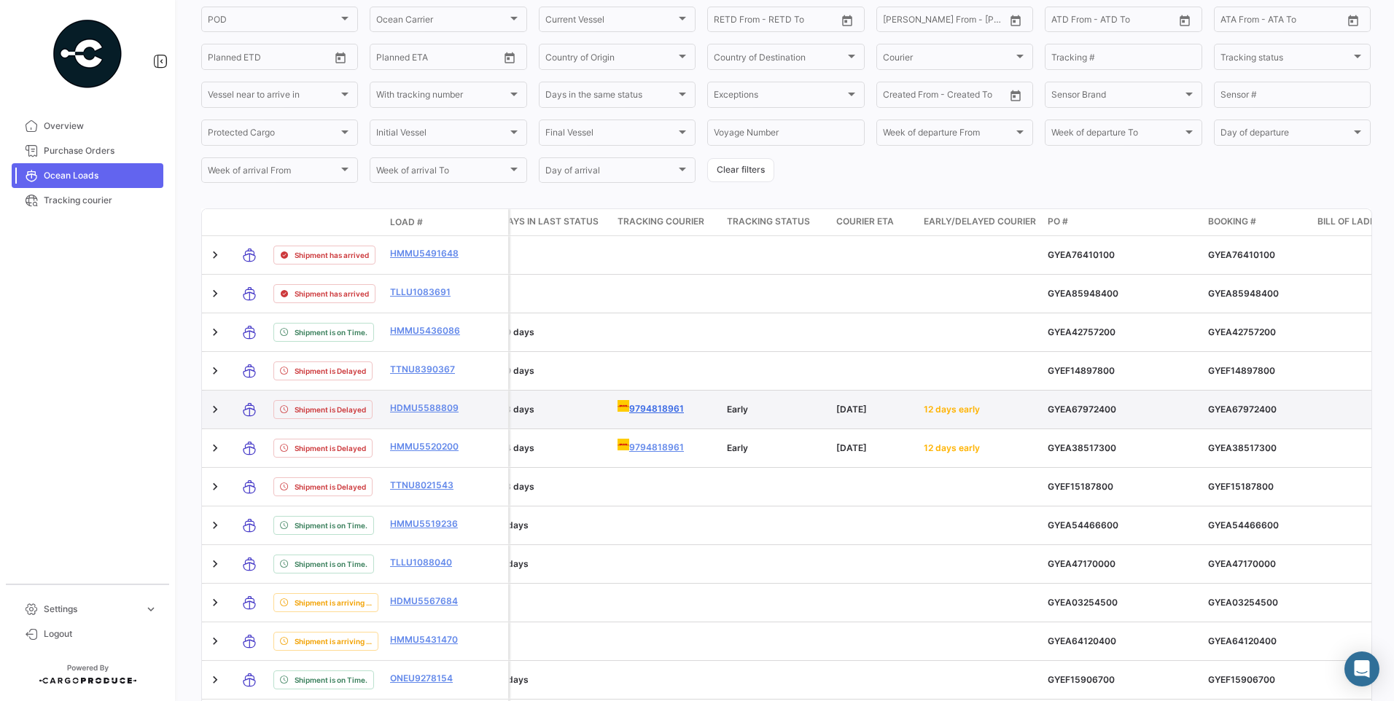
click at [662, 407] on link "9794818961" at bounding box center [667, 407] width 98 height 15
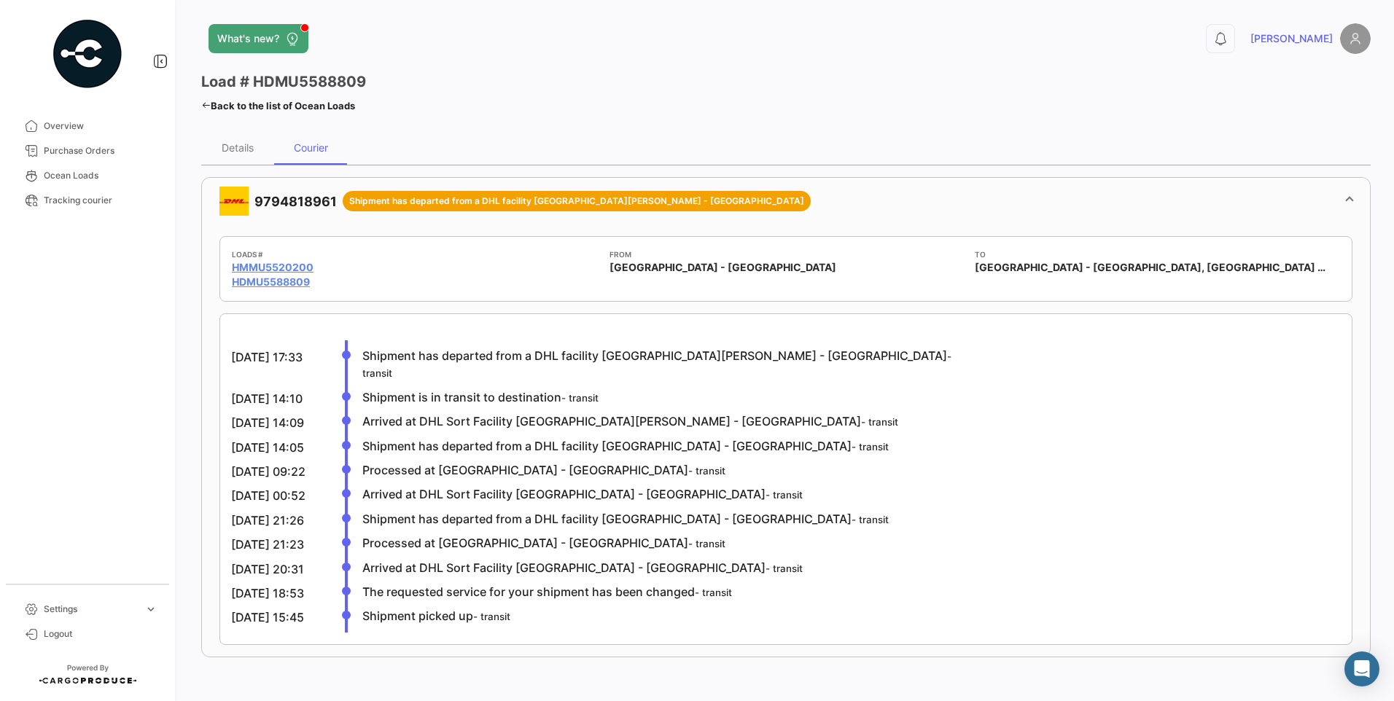
drag, startPoint x: 256, startPoint y: 201, endPoint x: 335, endPoint y: 205, distance: 78.9
click at [335, 205] on mat-panel-title "9794818961 Shipment has departed from a DHL facility [GEOGRAPHIC_DATA][PERSON_N…" at bounding box center [777, 201] width 1116 height 29
